Goal: Transaction & Acquisition: Purchase product/service

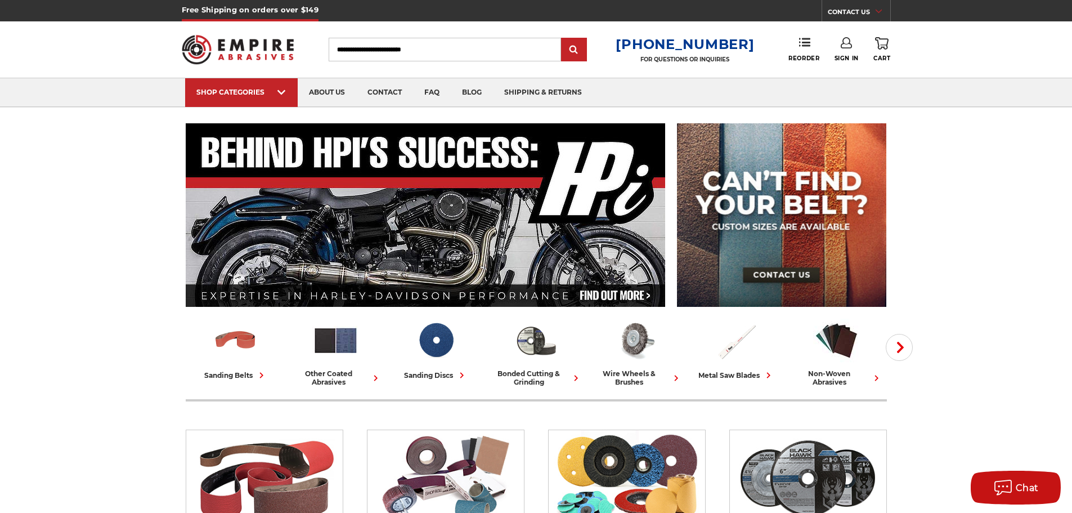
type input "**********"
click at [849, 54] on link "Sign In" at bounding box center [847, 49] width 24 height 25
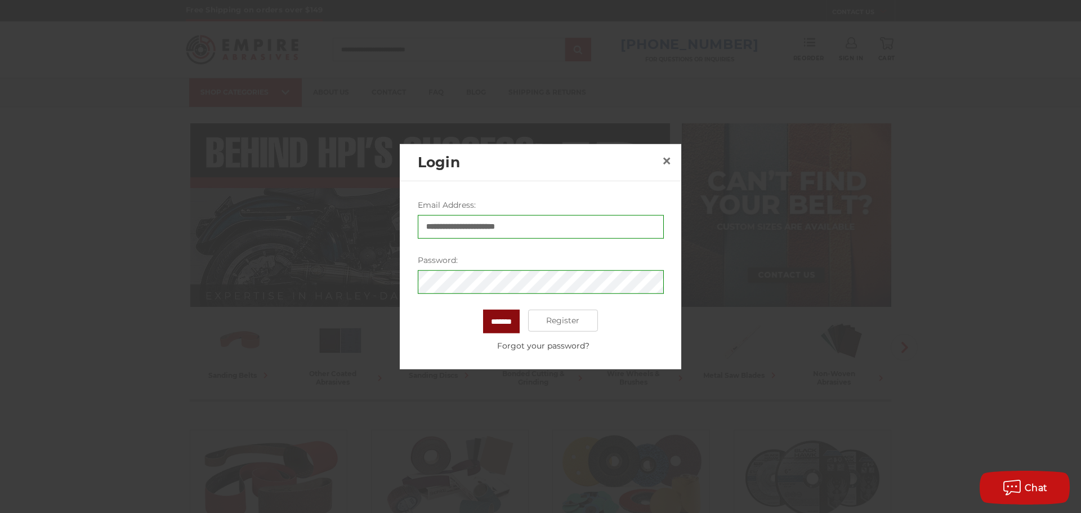
click at [490, 324] on input "*******" at bounding box center [501, 321] width 37 height 24
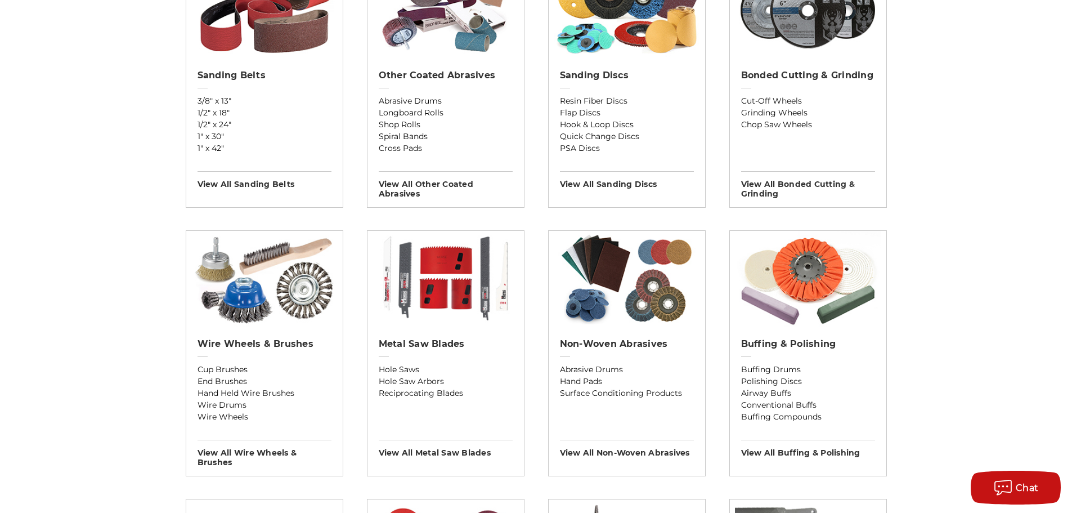
scroll to position [507, 0]
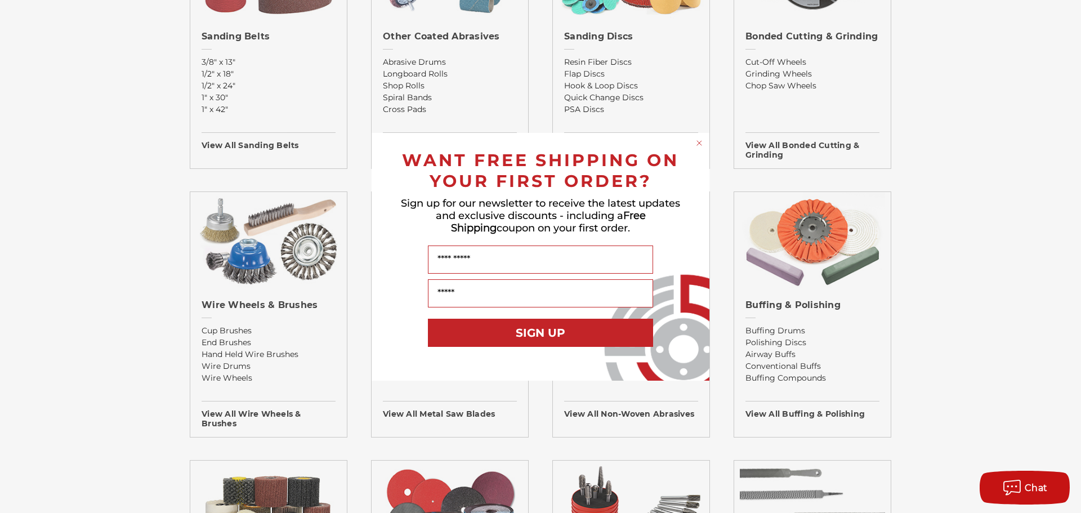
click at [699, 142] on icon "Close dialog" at bounding box center [699, 143] width 5 height 5
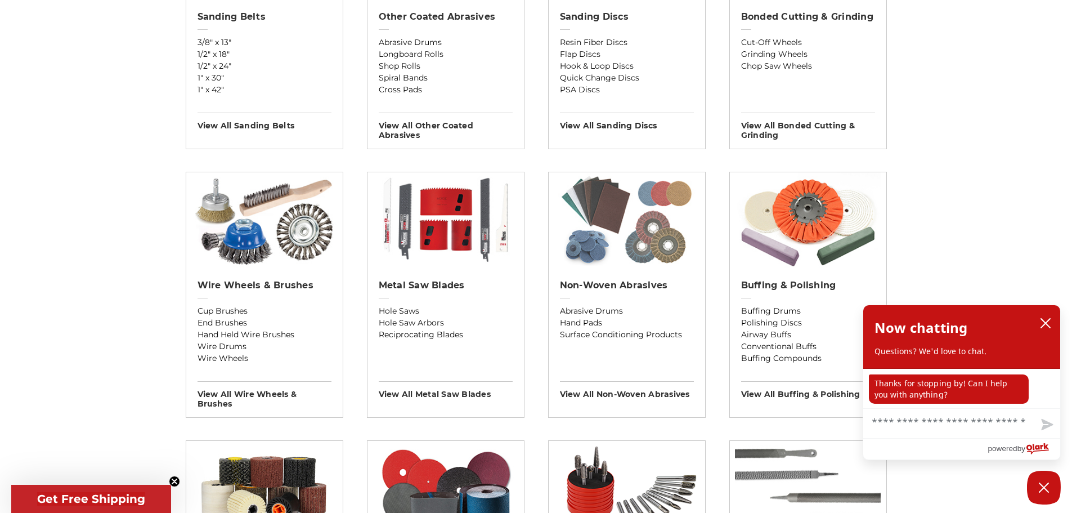
scroll to position [619, 0]
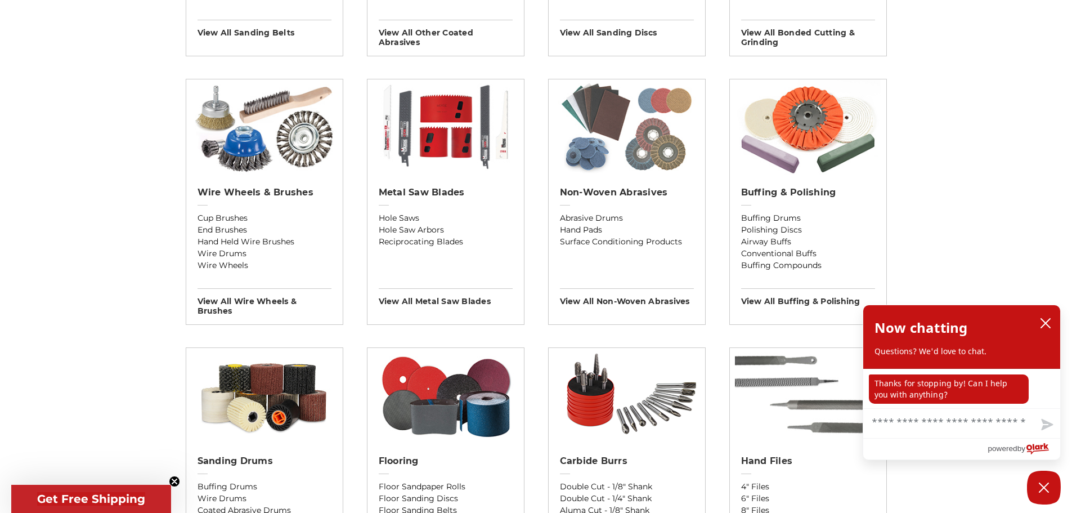
click at [642, 147] on img at bounding box center [627, 127] width 146 height 96
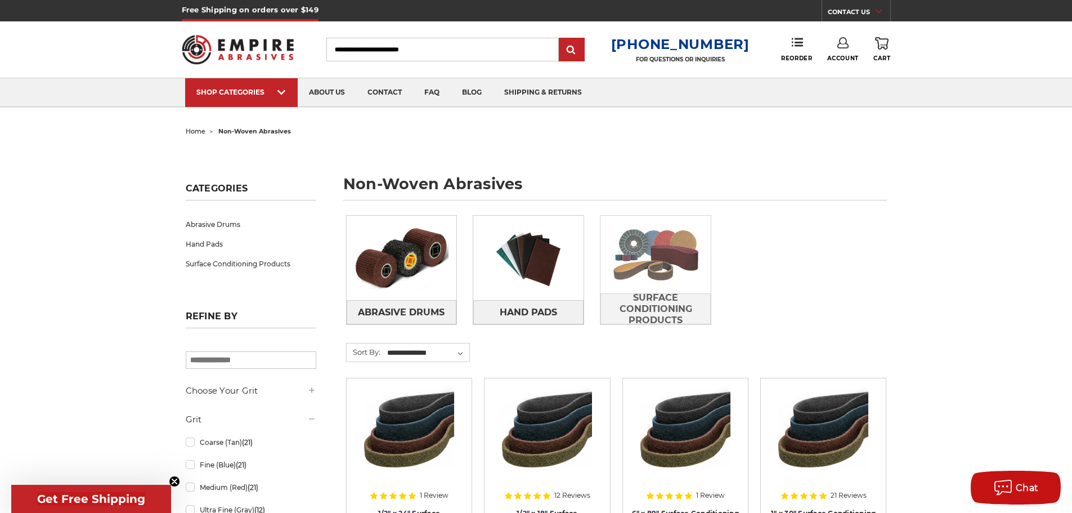
click at [660, 244] on img at bounding box center [656, 255] width 110 height 78
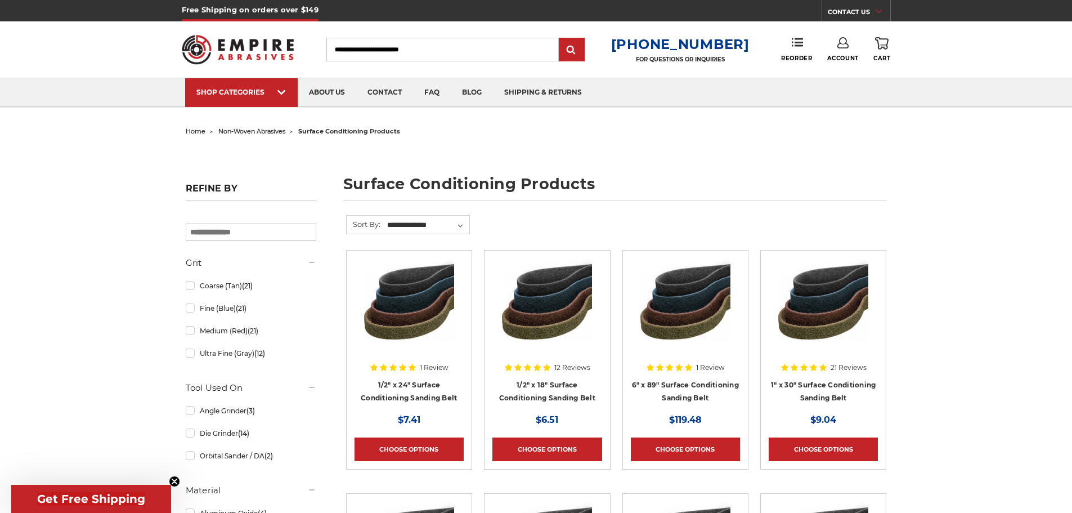
click at [436, 48] on input "Search" at bounding box center [442, 50] width 232 height 24
click at [401, 54] on input "Search" at bounding box center [442, 50] width 232 height 24
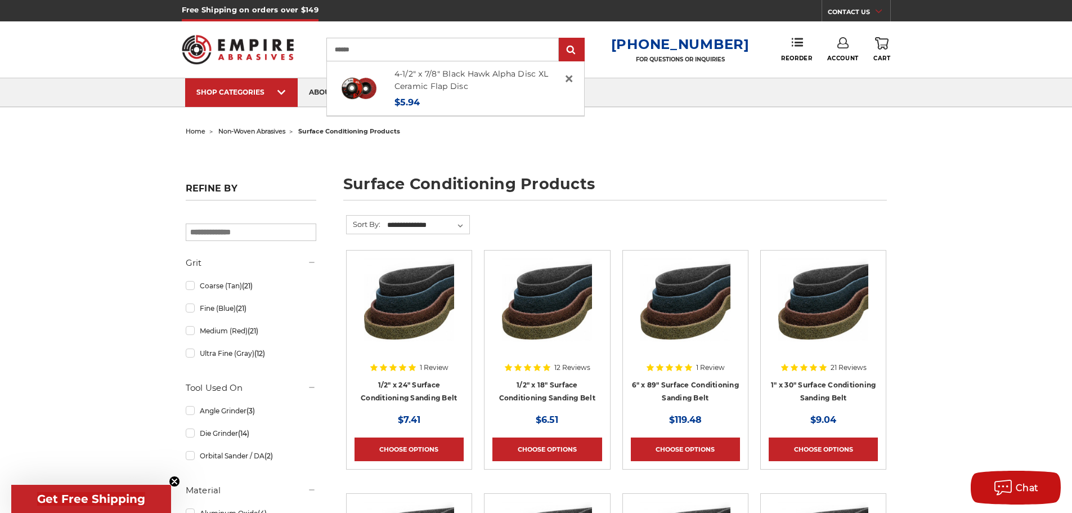
type input "******"
click at [561, 39] on input "submit" at bounding box center [572, 50] width 23 height 23
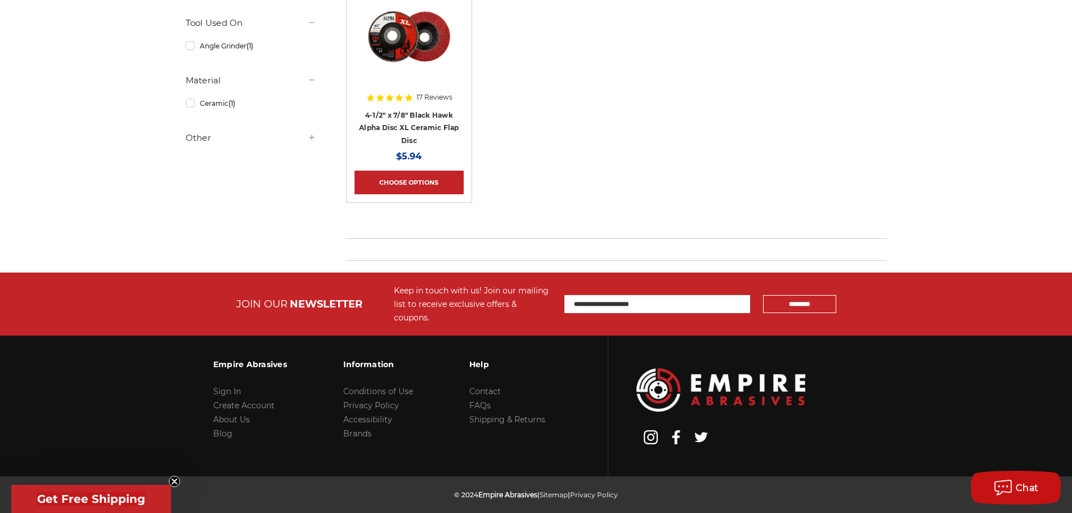
scroll to position [324, 0]
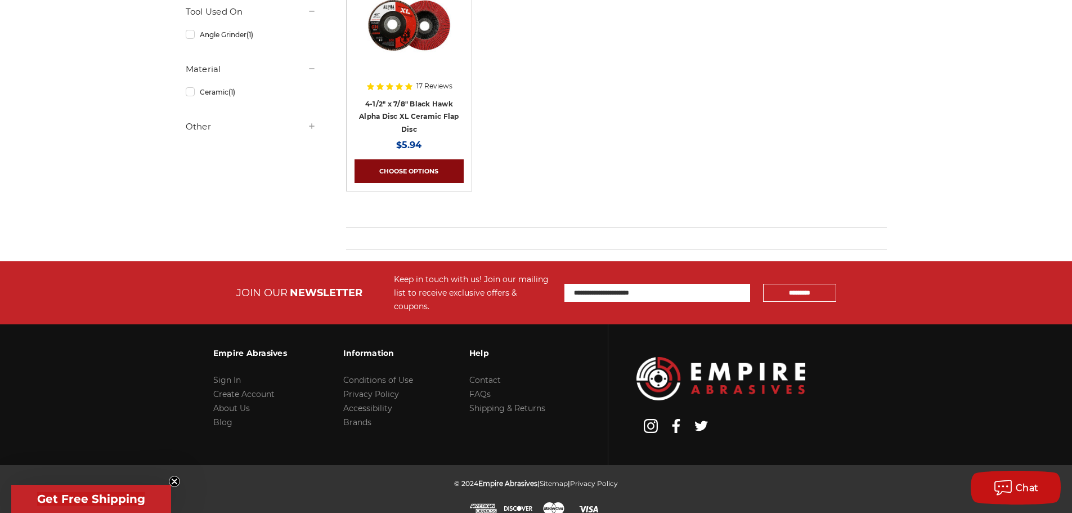
click at [410, 169] on link "Choose Options" at bounding box center [409, 171] width 109 height 24
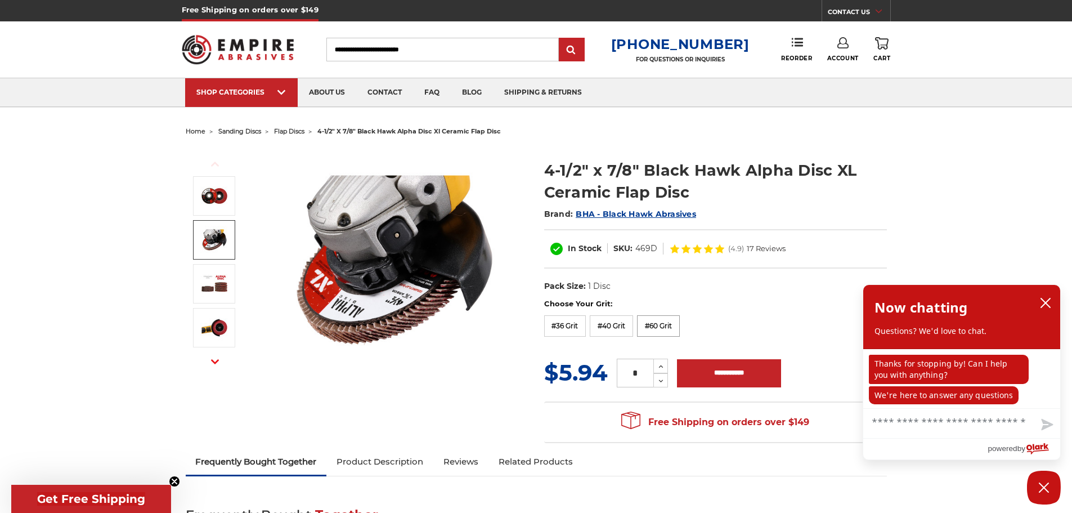
click at [656, 324] on label "#60 Grit" at bounding box center [658, 325] width 43 height 21
click at [451, 48] on input "Search" at bounding box center [442, 50] width 232 height 24
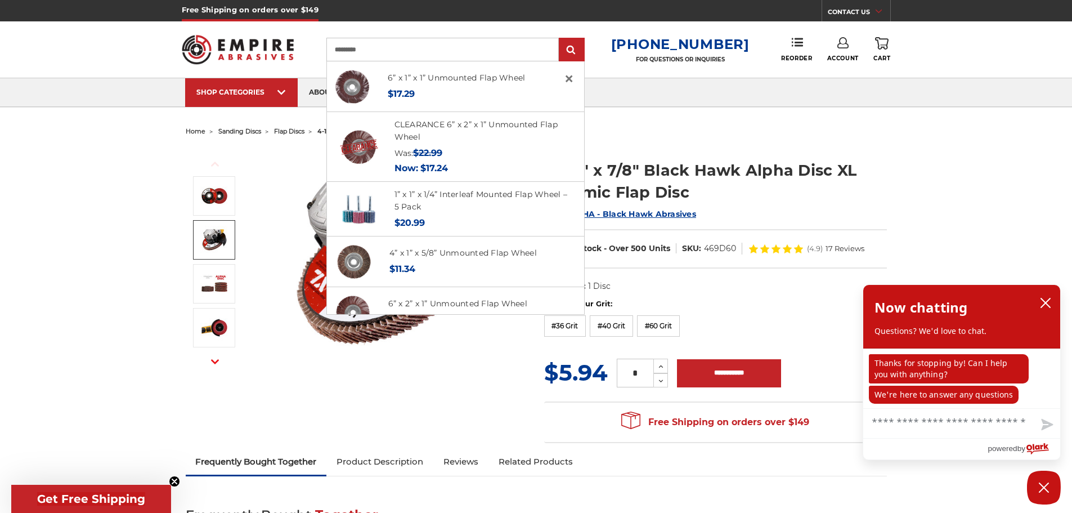
type input "*********"
click at [561, 39] on input "submit" at bounding box center [572, 50] width 23 height 23
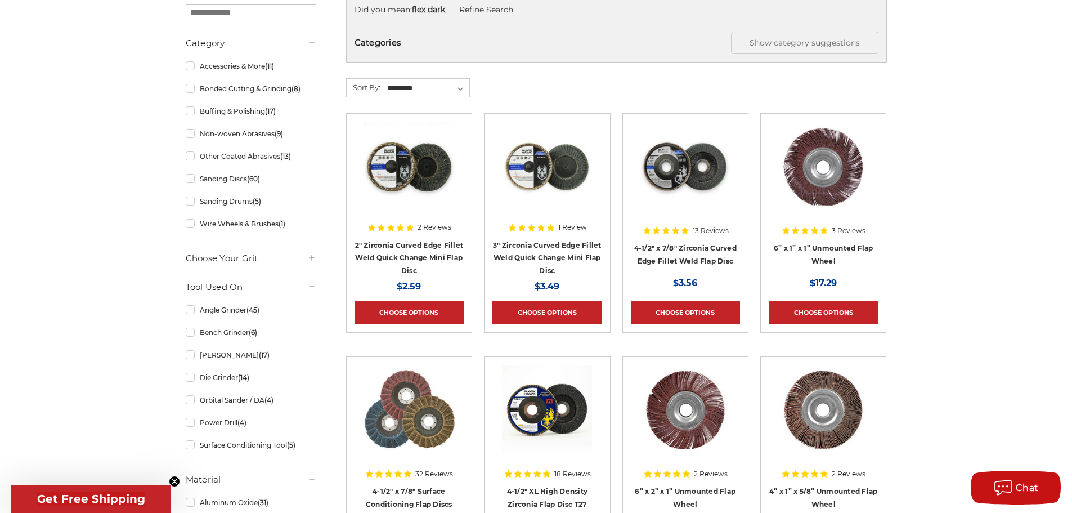
scroll to position [281, 0]
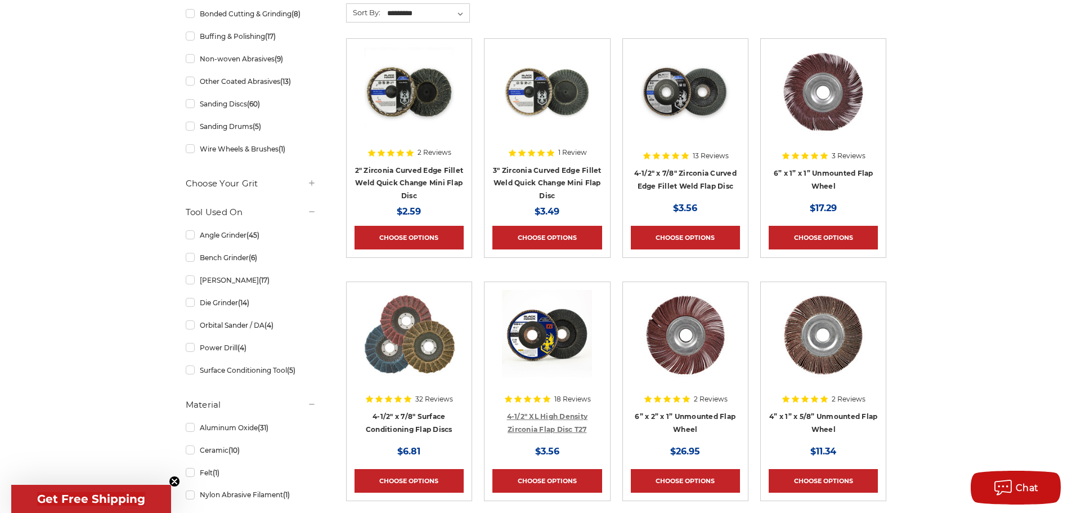
click at [568, 412] on link "4-1/2" XL High Density Zirconia Flap Disc T27" at bounding box center [547, 422] width 81 height 21
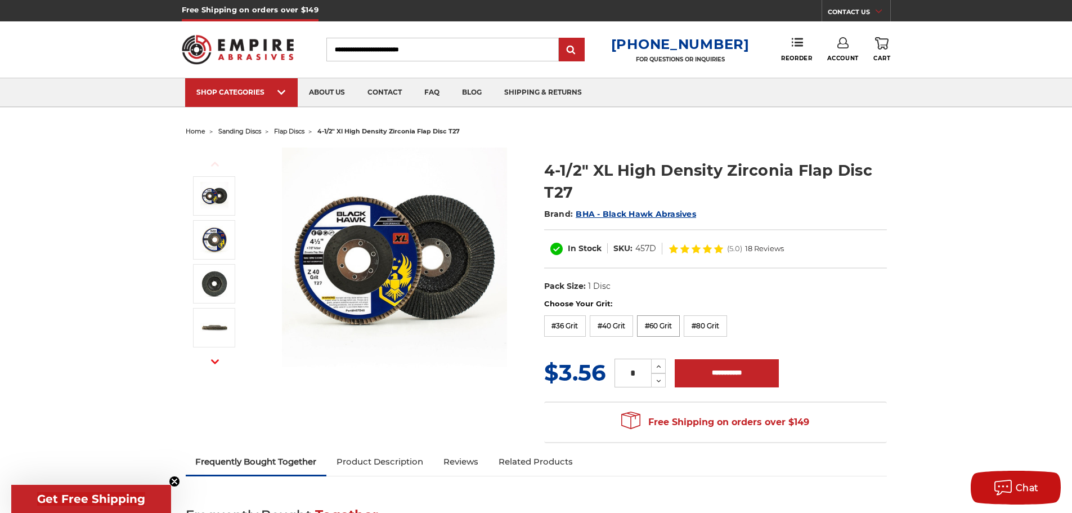
click at [654, 325] on label "#60 Grit" at bounding box center [658, 325] width 43 height 21
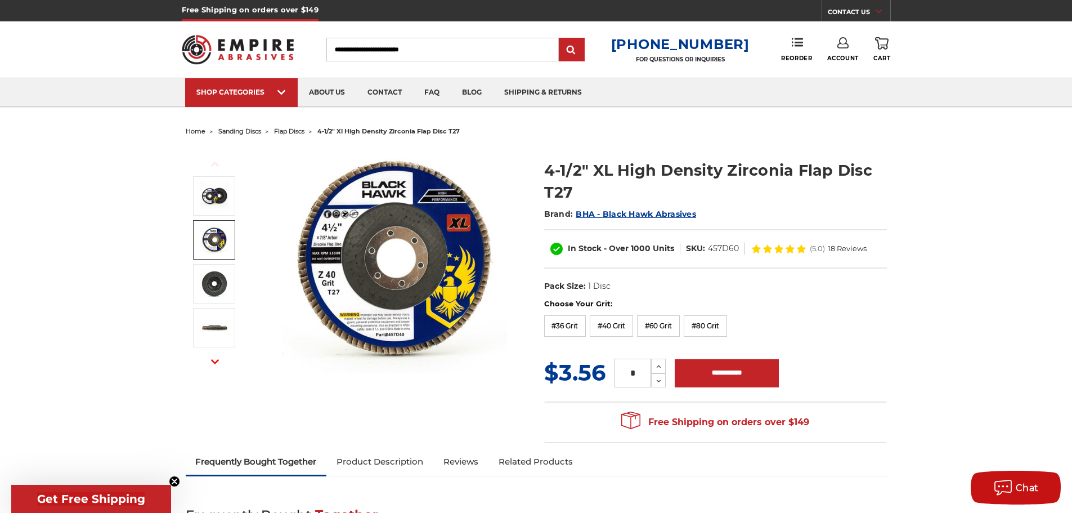
drag, startPoint x: 634, startPoint y: 369, endPoint x: 573, endPoint y: 382, distance: 62.2
click at [573, 381] on div "MSRP: Was: Now: $3.56 (You save ) * Increase Quantity: Decrease Quantity:" at bounding box center [715, 372] width 343 height 33
type input "**"
click at [728, 377] on input "**********" at bounding box center [727, 373] width 104 height 28
type input "**********"
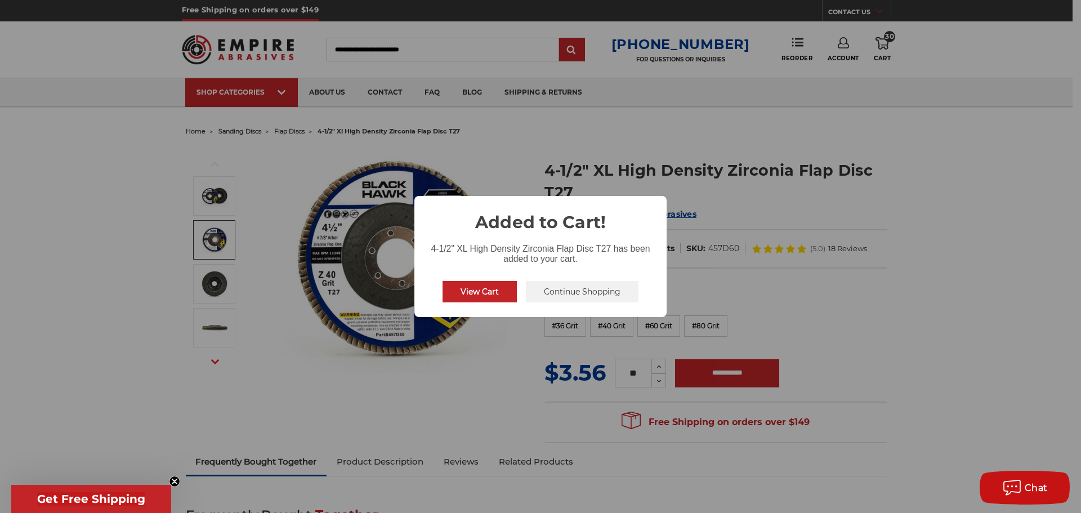
click at [485, 293] on button "View Cart" at bounding box center [479, 291] width 74 height 21
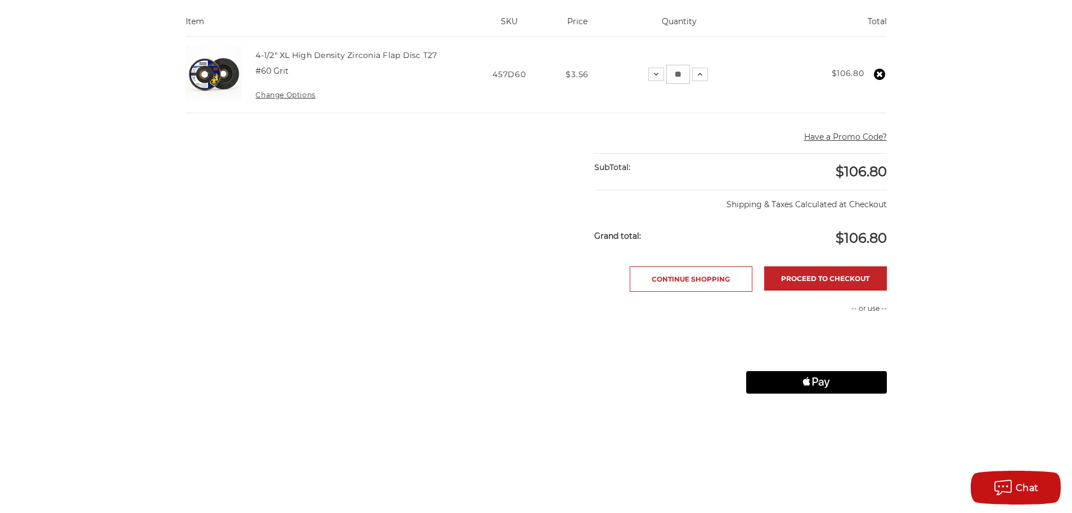
scroll to position [281, 0]
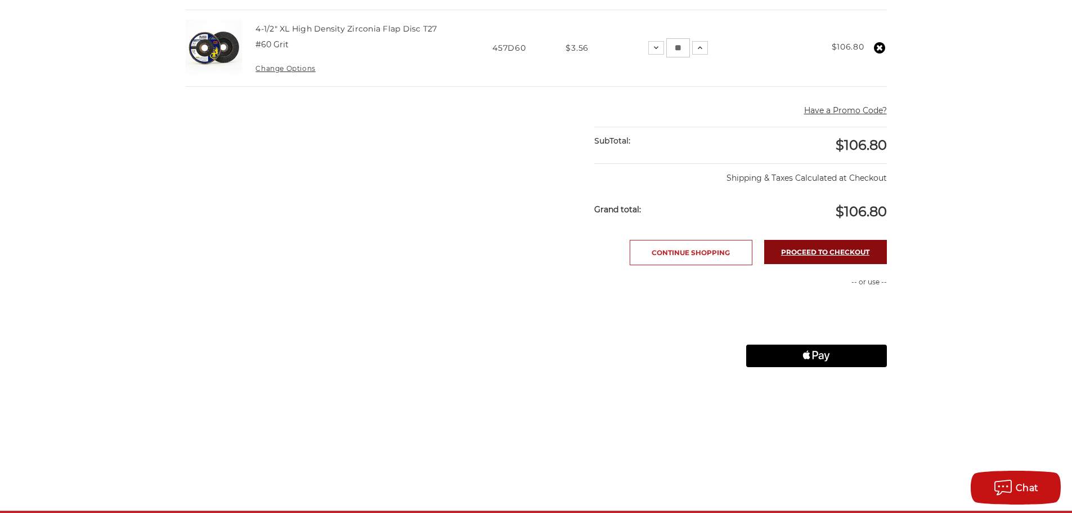
click at [824, 249] on link "Proceed to checkout" at bounding box center [825, 252] width 123 height 24
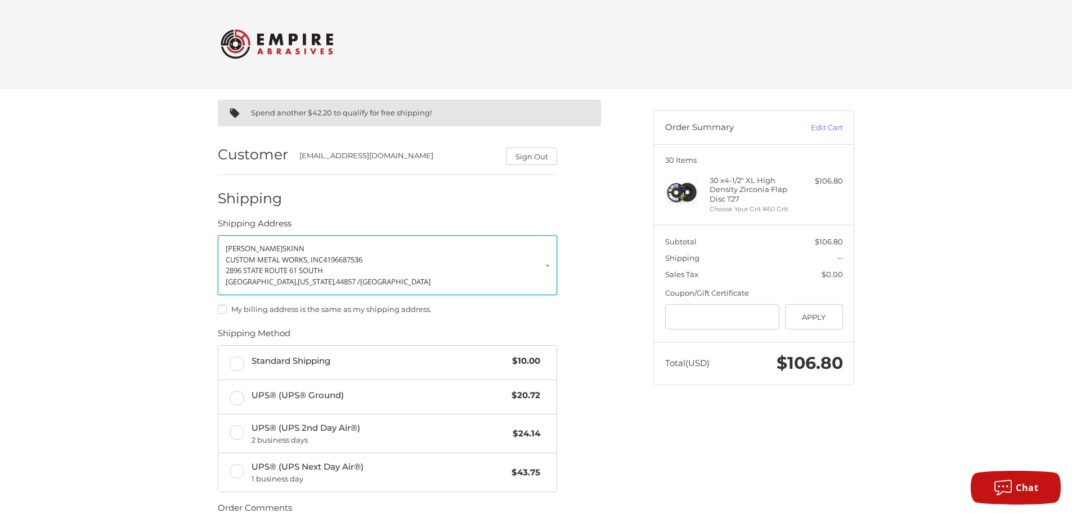
click at [499, 261] on p "CUSTOM METAL WORKS, INC 4196687536" at bounding box center [388, 259] width 324 height 11
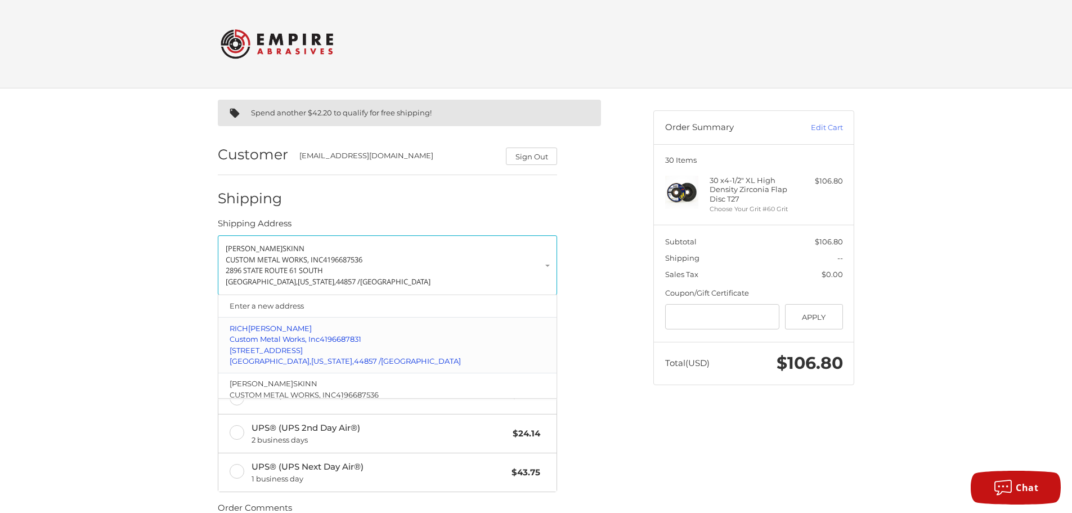
click at [249, 339] on span "Custom Metal Works, Inc" at bounding box center [275, 338] width 90 height 9
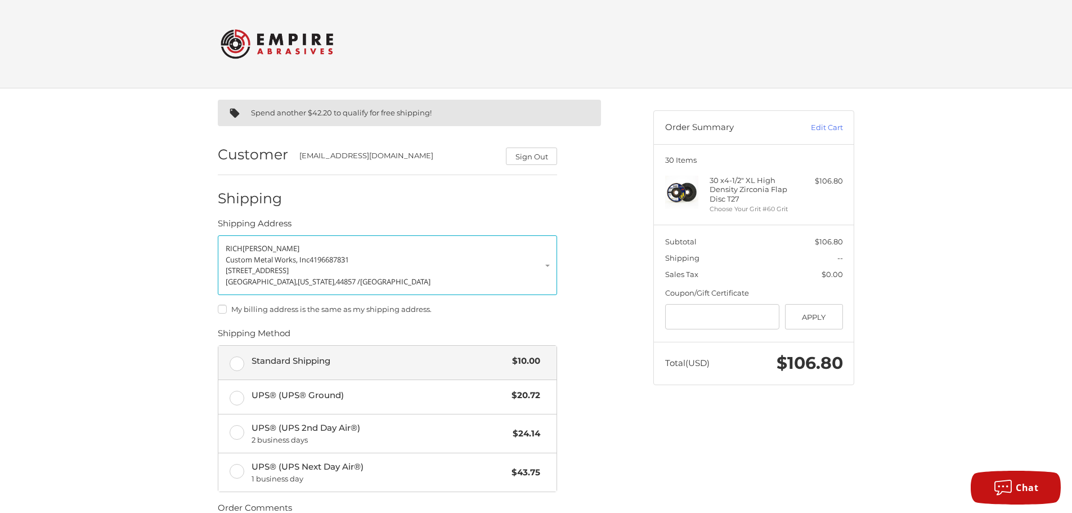
click at [239, 364] on label "Standard Shipping $10.00" at bounding box center [387, 363] width 338 height 34
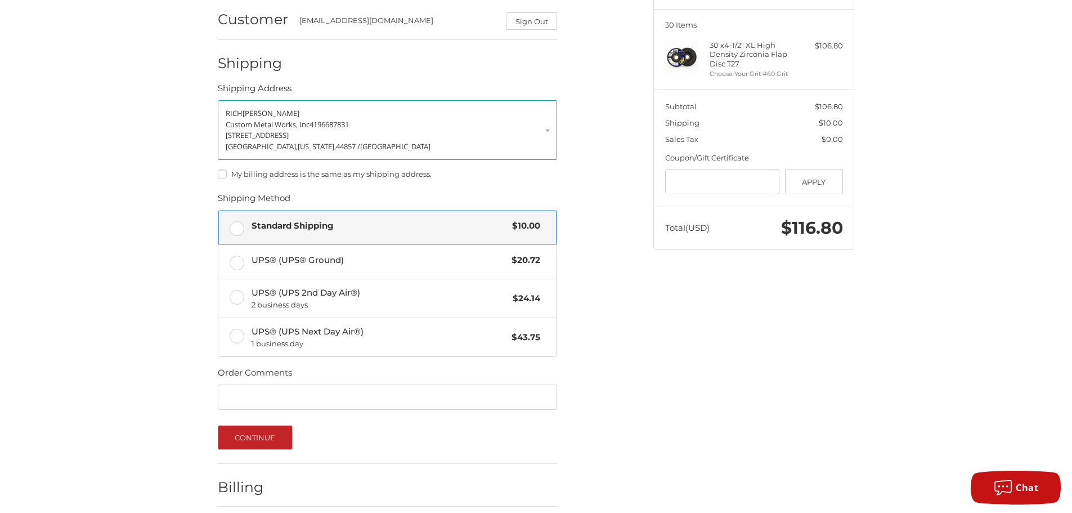
scroll to position [182, 0]
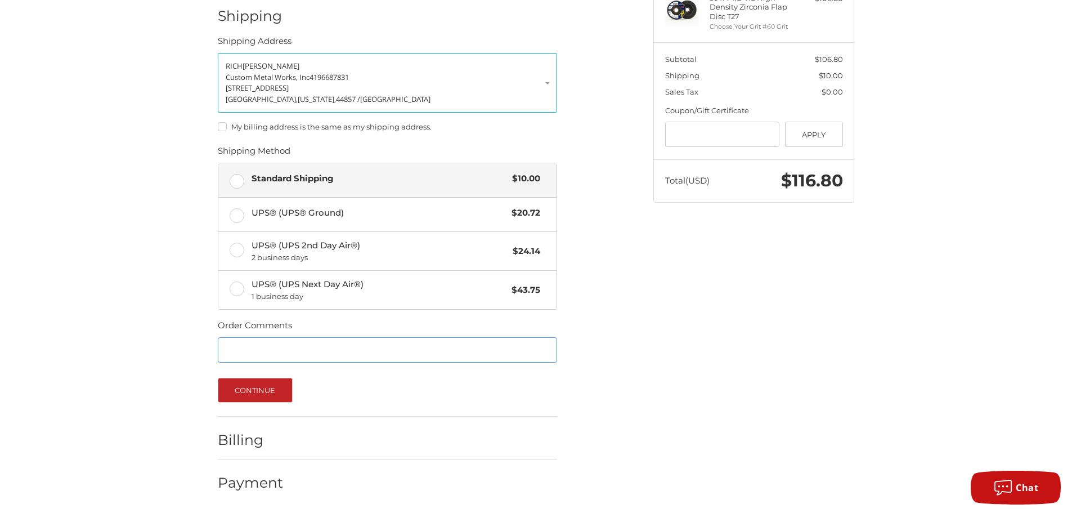
click at [275, 350] on input "Order Comments" at bounding box center [387, 349] width 339 height 25
click at [263, 392] on button "Continue" at bounding box center [255, 390] width 75 height 25
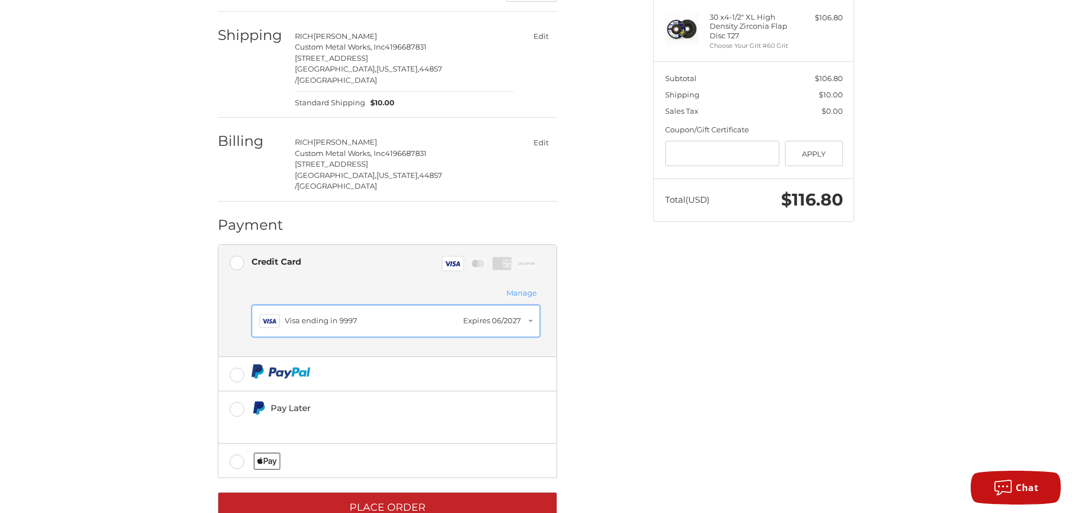
scroll to position [176, 0]
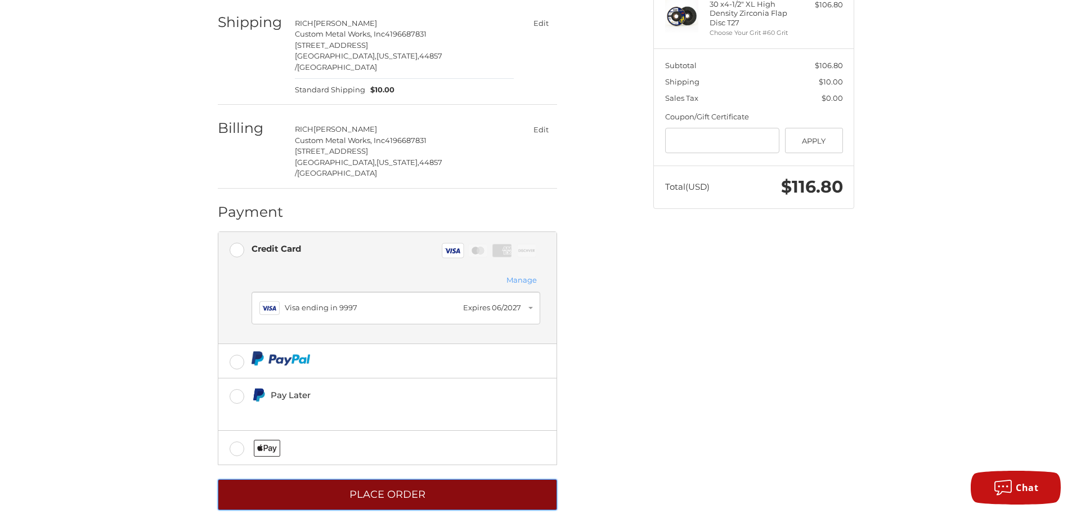
click at [370, 479] on button "Place Order" at bounding box center [387, 494] width 339 height 31
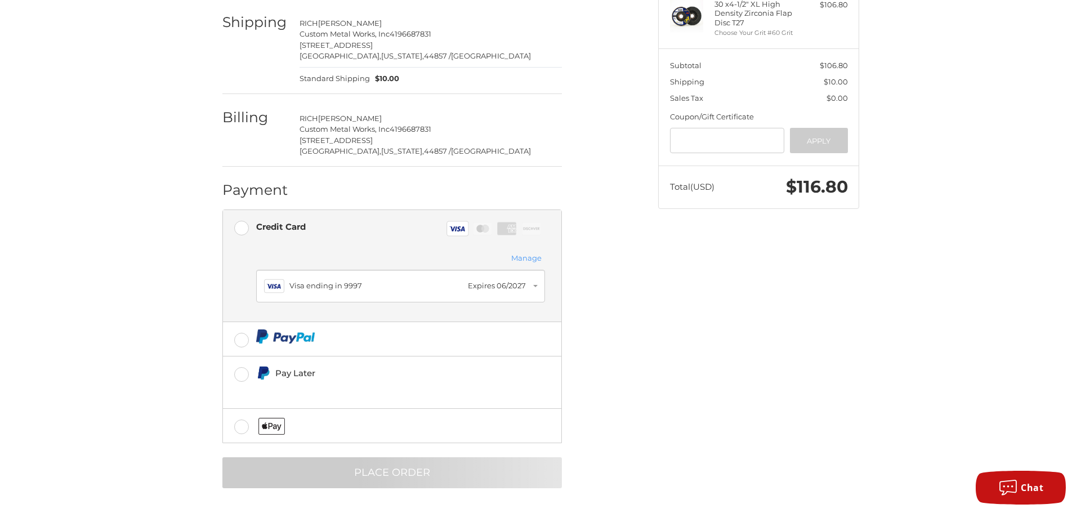
scroll to position [0, 0]
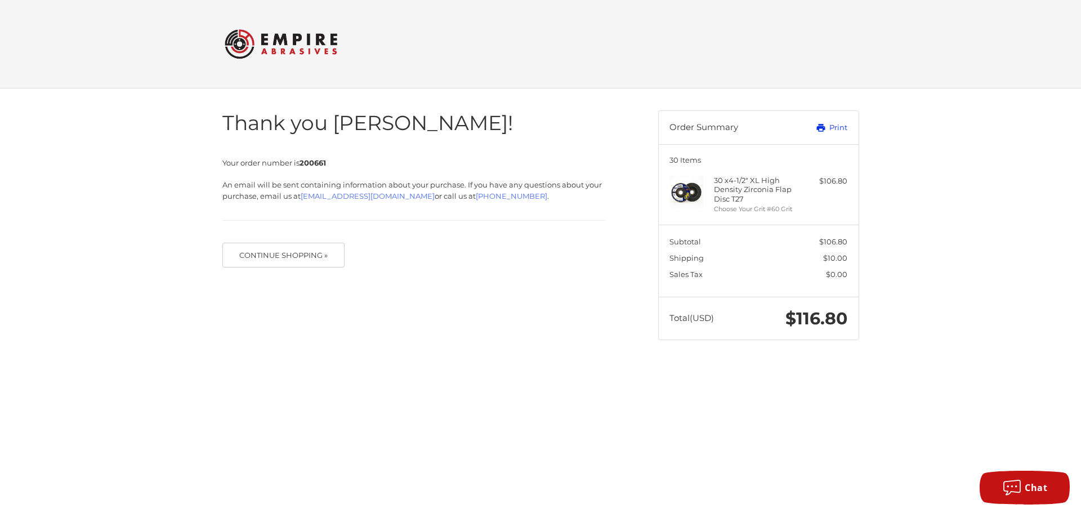
click at [844, 130] on link "Print" at bounding box center [819, 127] width 56 height 11
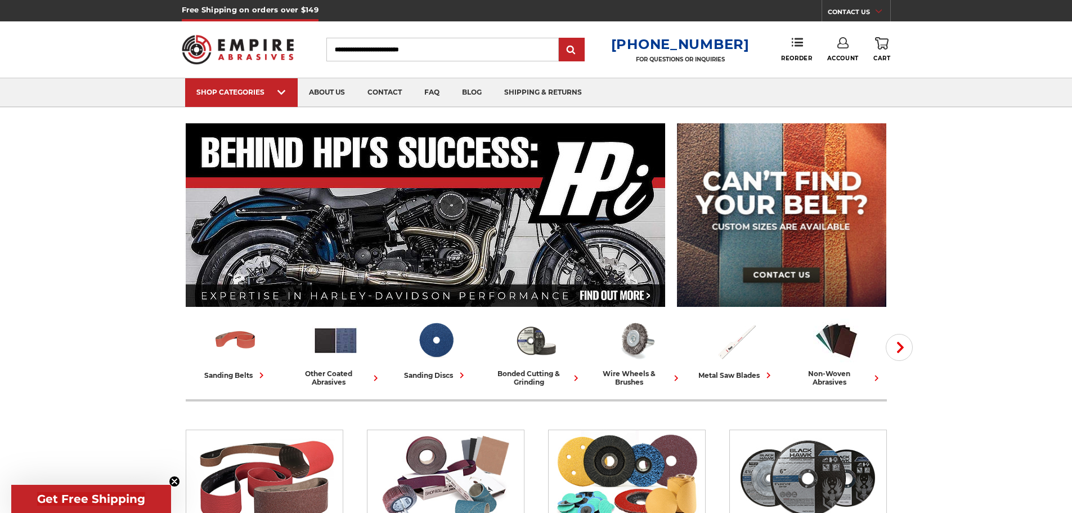
click at [840, 54] on link "Account" at bounding box center [843, 49] width 32 height 25
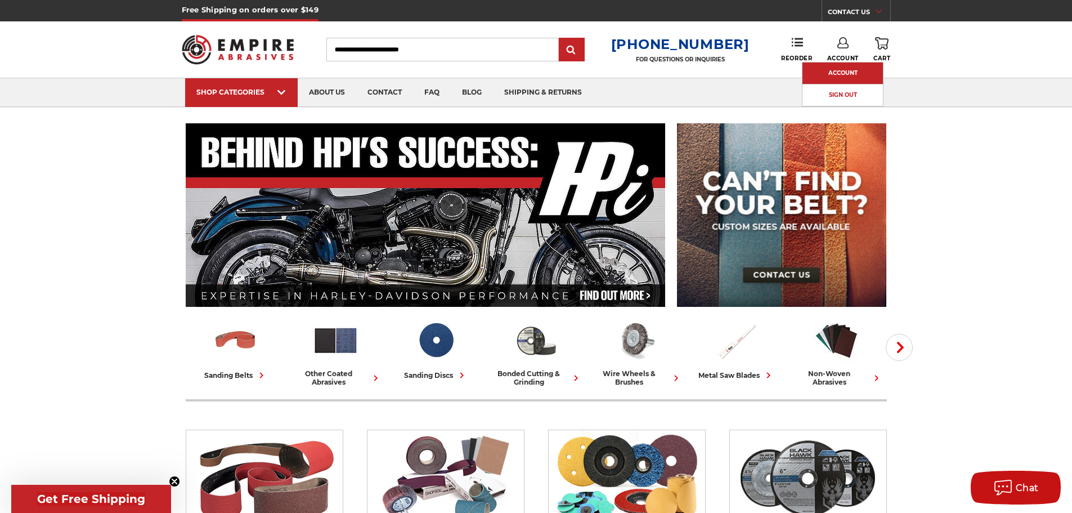
click at [846, 74] on link "Account" at bounding box center [843, 72] width 80 height 21
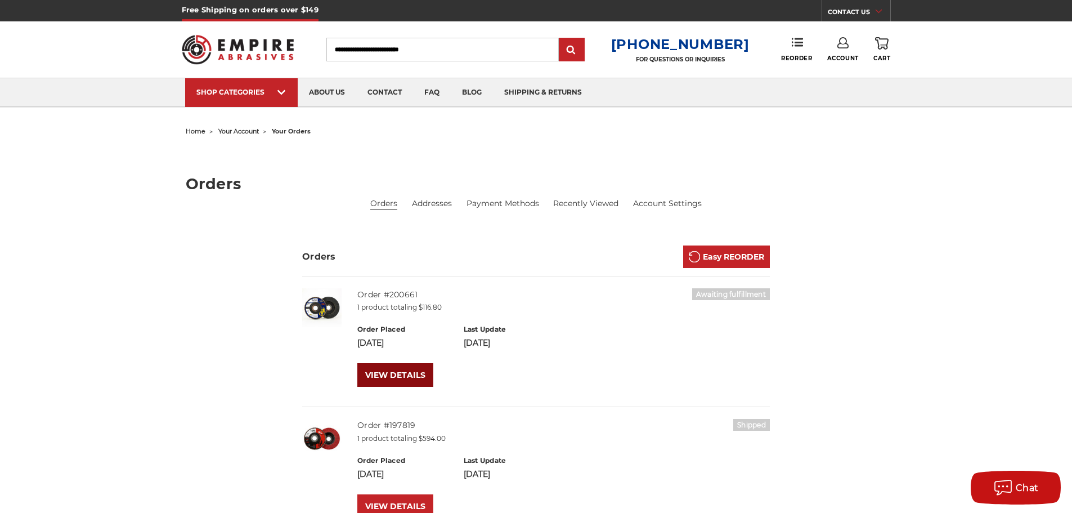
click at [397, 372] on link "VIEW DETAILS" at bounding box center [395, 375] width 76 height 24
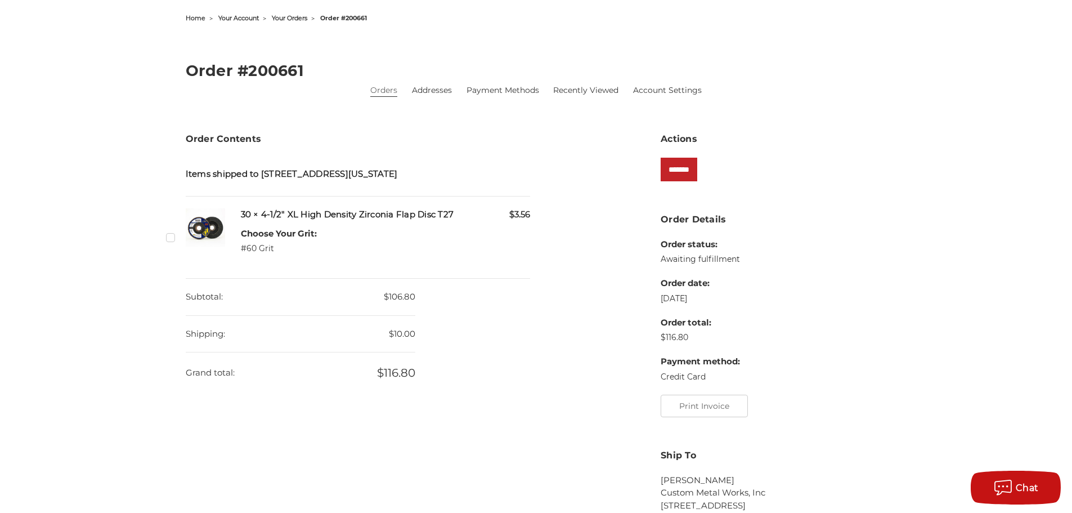
scroll to position [113, 0]
click at [699, 407] on button "Print Invoice" at bounding box center [704, 406] width 87 height 23
